Goal: Transaction & Acquisition: Obtain resource

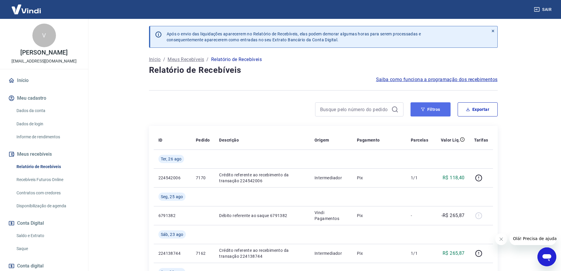
click at [439, 110] on button "Filtros" at bounding box center [430, 109] width 40 height 14
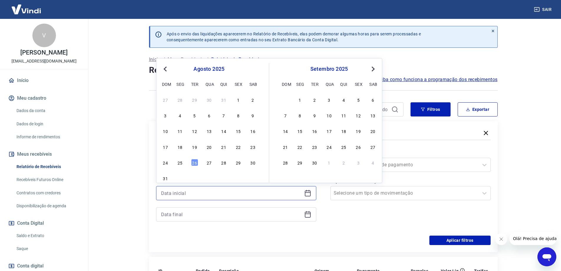
click at [206, 195] on input at bounding box center [231, 192] width 141 height 9
click at [193, 148] on div "19" at bounding box center [194, 146] width 7 height 7
type input "[DATE]"
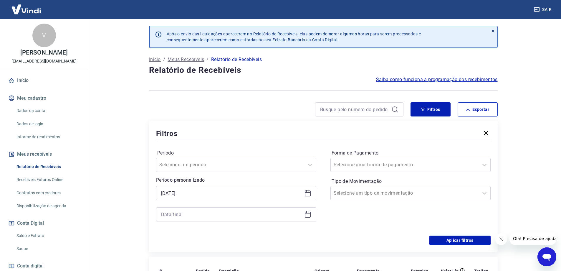
click at [307, 211] on icon at bounding box center [307, 213] width 7 height 7
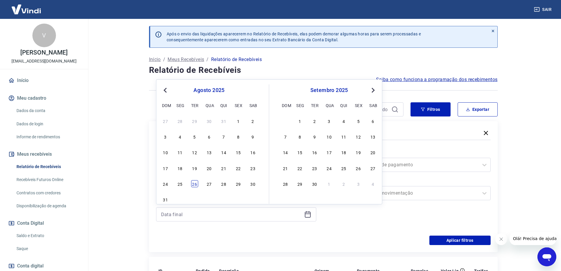
click at [197, 186] on div "26" at bounding box center [194, 183] width 7 height 7
type input "[DATE]"
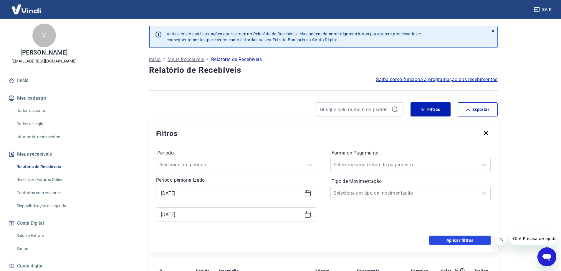
drag, startPoint x: 458, startPoint y: 240, endPoint x: 459, endPoint y: 218, distance: 22.4
click at [464, 208] on form "Período Selecione um período Período personalizado Selected date: [DATE] [DATE]…" at bounding box center [323, 193] width 334 height 104
drag, startPoint x: 454, startPoint y: 235, endPoint x: 453, endPoint y: 240, distance: 5.3
click at [453, 237] on form "Período Selecione um período Período personalizado Selected date: [DATE] [DATE]…" at bounding box center [323, 193] width 334 height 104
click at [453, 240] on button "Aplicar filtros" at bounding box center [459, 239] width 61 height 9
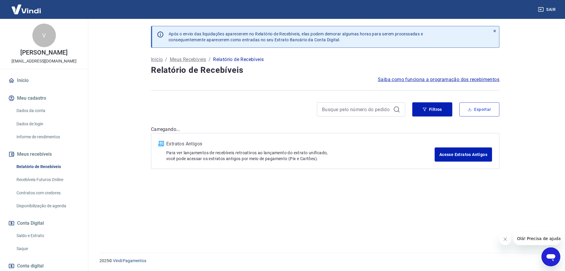
click at [480, 111] on button "Exportar" at bounding box center [479, 109] width 40 height 14
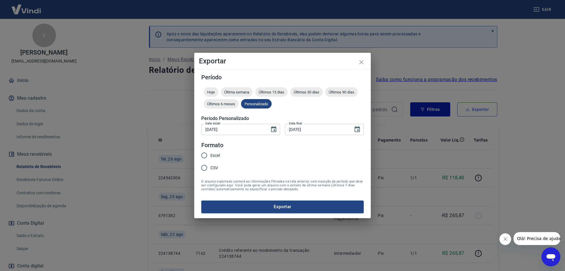
type input "[DATE]"
click at [215, 168] on span "CSV" at bounding box center [214, 168] width 8 height 6
click at [210, 168] on input "CSV" at bounding box center [204, 167] width 12 height 12
radio input "true"
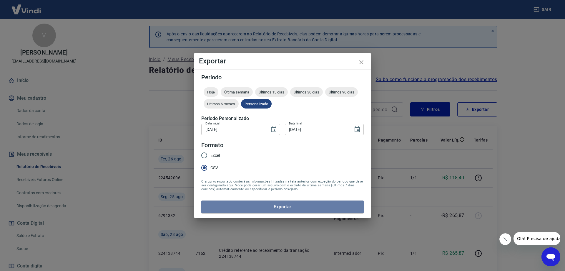
click at [282, 204] on button "Exportar" at bounding box center [282, 206] width 162 height 12
